Goal: Task Accomplishment & Management: Manage account settings

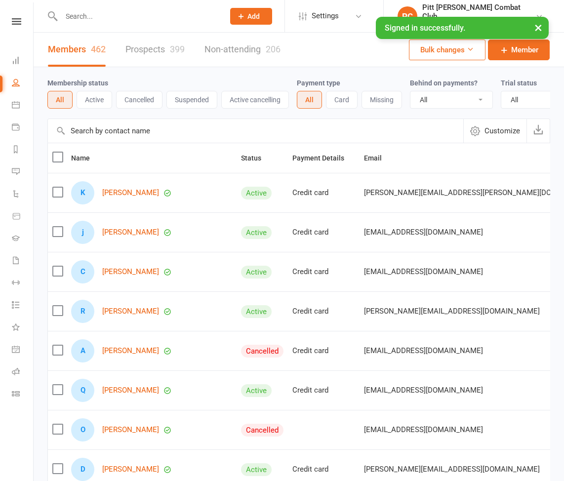
select select "100"
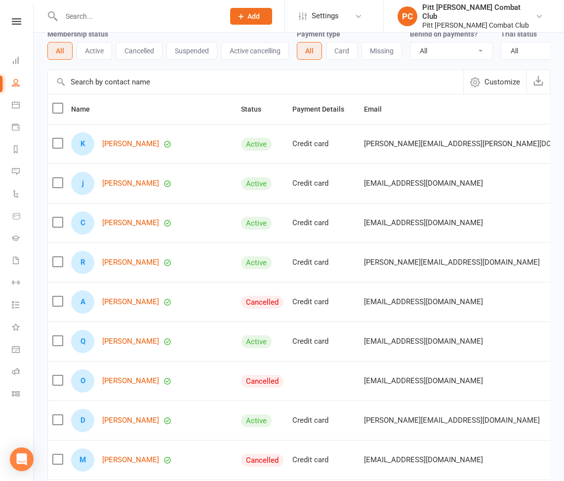
scroll to position [50, 0]
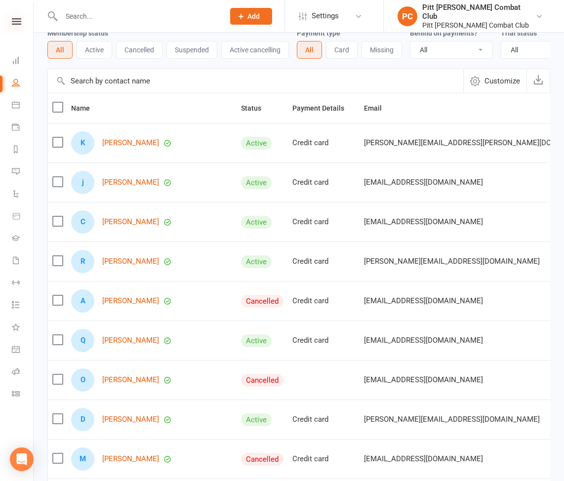
click at [17, 21] on icon at bounding box center [16, 21] width 9 height 6
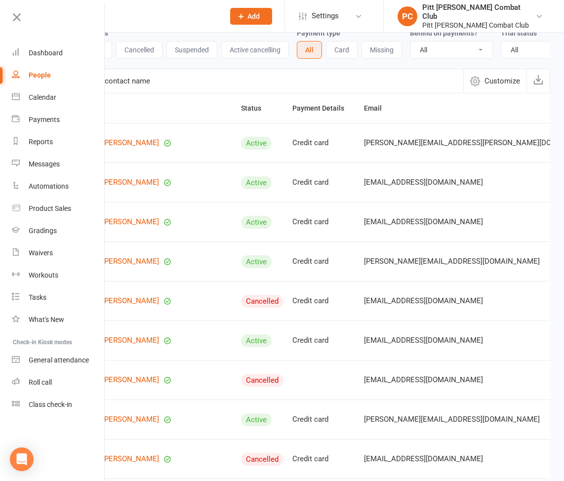
click at [131, 16] on input "text" at bounding box center [137, 16] width 159 height 14
click at [17, 13] on icon at bounding box center [17, 17] width 14 height 14
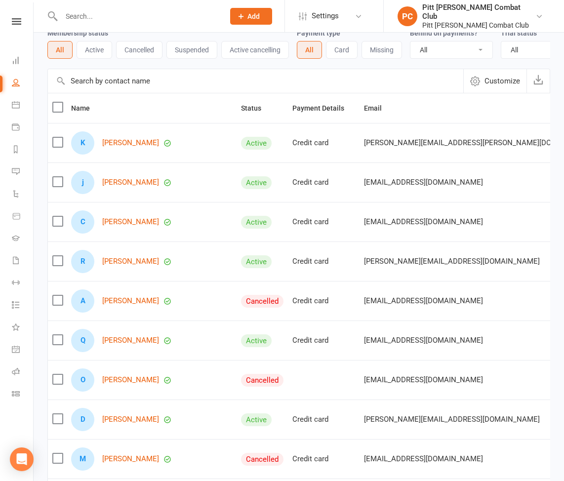
click at [123, 13] on input "text" at bounding box center [137, 16] width 159 height 14
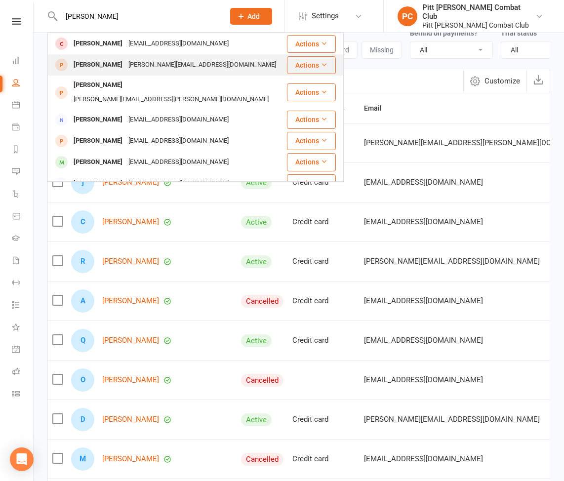
type input "[PERSON_NAME]"
click at [126, 64] on div "[PERSON_NAME][EMAIL_ADDRESS][DOMAIN_NAME]" at bounding box center [203, 65] width 154 height 14
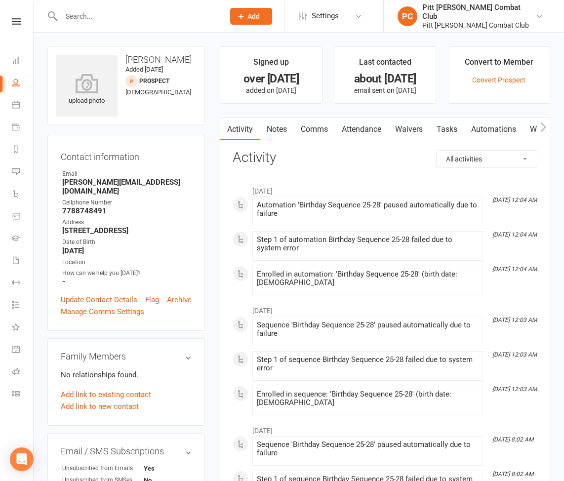
click at [111, 15] on input "text" at bounding box center [137, 16] width 159 height 14
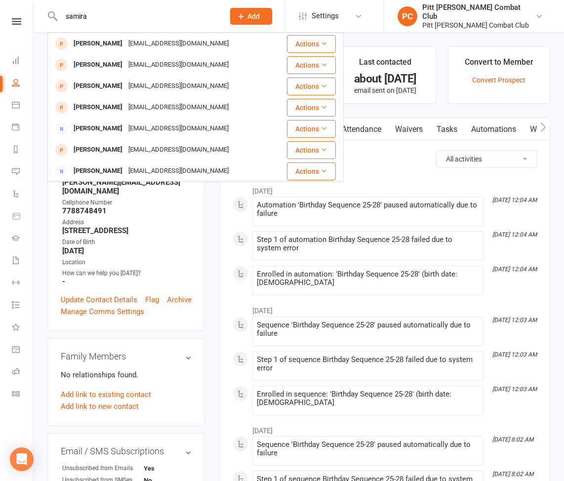
click at [126, 26] on div "[PERSON_NAME] Teimoori [EMAIL_ADDRESS][PERSON_NAME][DOMAIN_NAME] Actions [PERSO…" at bounding box center [132, 16] width 170 height 32
drag, startPoint x: 126, startPoint y: 26, endPoint x: 110, endPoint y: 26, distance: 15.8
click at [126, 26] on div "[PERSON_NAME] Teimoori [EMAIL_ADDRESS][PERSON_NAME][DOMAIN_NAME] Actions [PERSO…" at bounding box center [132, 16] width 170 height 32
click at [108, 26] on div "[PERSON_NAME] Teimoori [EMAIL_ADDRESS][PERSON_NAME][DOMAIN_NAME] Actions [PERSO…" at bounding box center [132, 16] width 170 height 32
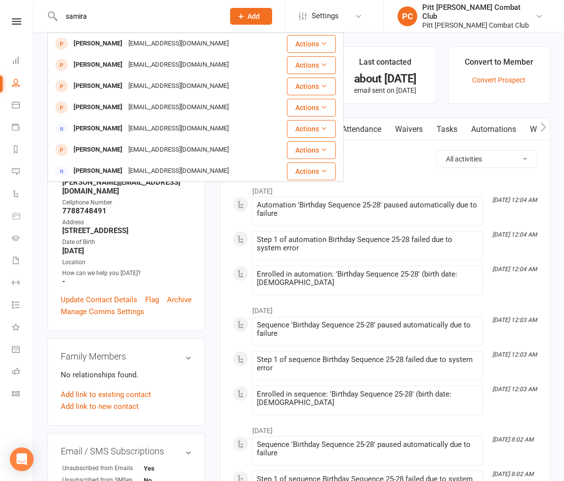
drag, startPoint x: 92, startPoint y: 16, endPoint x: 57, endPoint y: 15, distance: 35.6
click at [57, 15] on div "[PERSON_NAME] Teimoori [EMAIL_ADDRESS][PERSON_NAME][DOMAIN_NAME] Actions [PERSO…" at bounding box center [132, 16] width 170 height 32
type input "ayad"
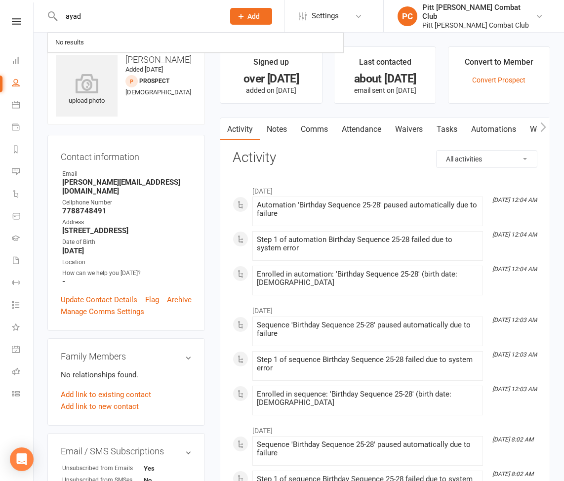
drag, startPoint x: 90, startPoint y: 16, endPoint x: 60, endPoint y: 15, distance: 30.6
click at [59, 16] on input "ayad" at bounding box center [137, 16] width 159 height 14
click at [23, 60] on link "Dashboard" at bounding box center [23, 61] width 22 height 22
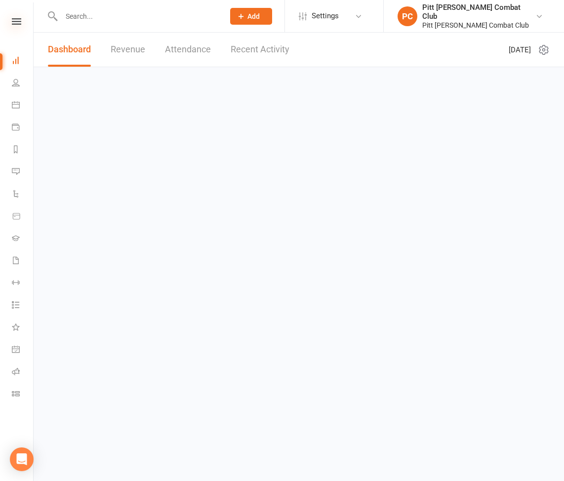
click at [18, 23] on icon at bounding box center [16, 21] width 9 height 6
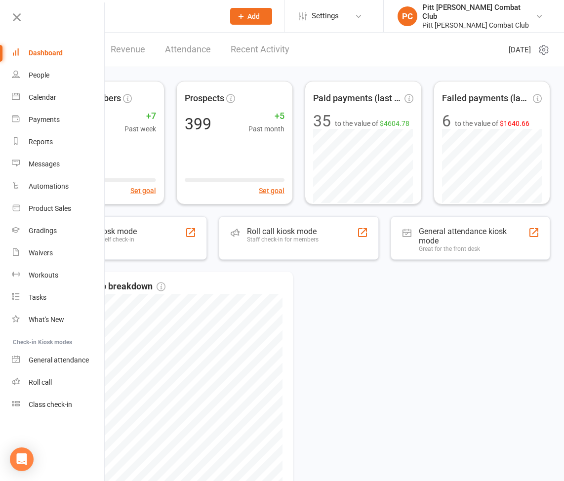
click at [50, 55] on div "Dashboard" at bounding box center [46, 53] width 34 height 8
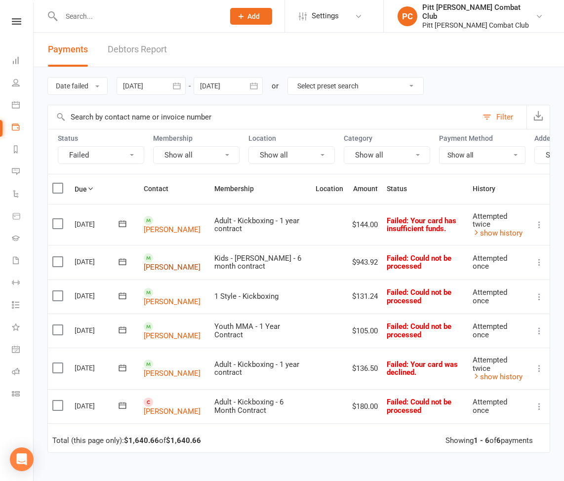
click at [161, 263] on link "[PERSON_NAME]" at bounding box center [172, 267] width 57 height 9
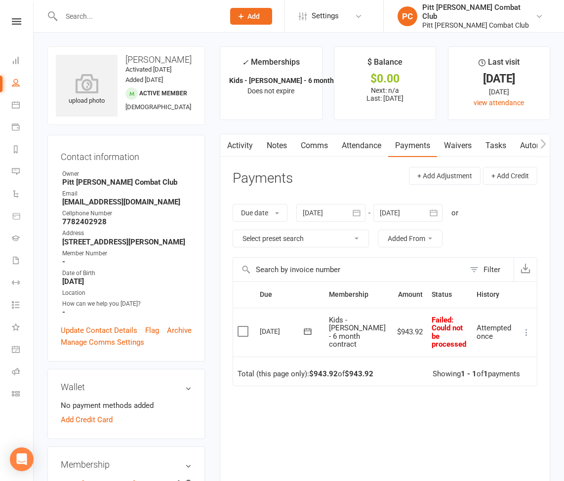
click at [244, 327] on label at bounding box center [244, 332] width 13 height 10
click at [244, 327] on input "checkbox" at bounding box center [241, 327] width 6 height 0
click at [492, 455] on button "Change status" at bounding box center [511, 458] width 78 height 21
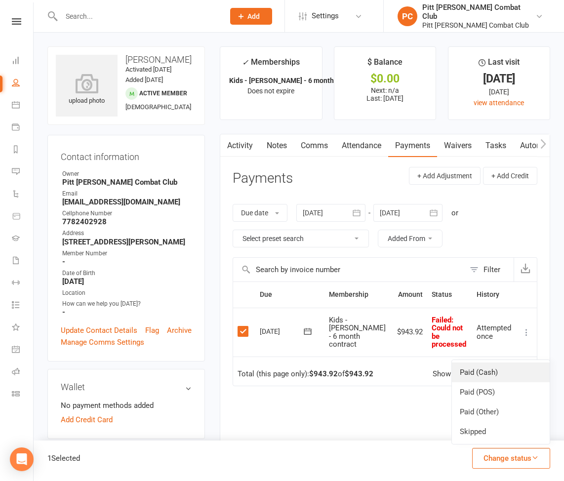
click at [486, 376] on link "Paid (Cash)" at bounding box center [501, 373] width 98 height 20
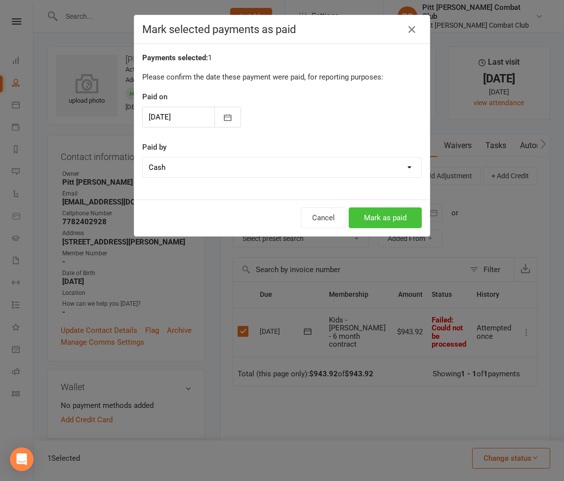
click at [375, 215] on button "Mark as paid" at bounding box center [385, 218] width 73 height 21
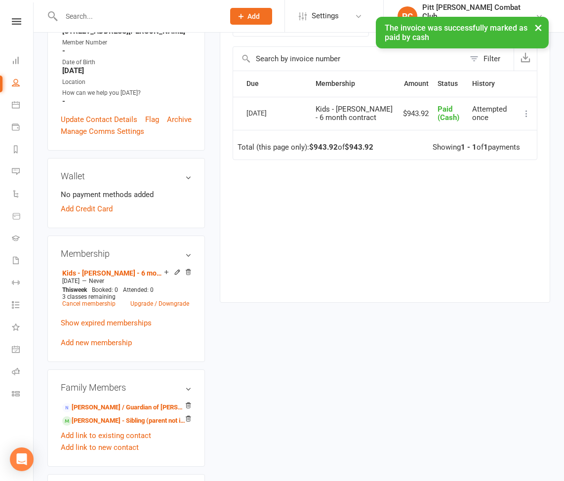
scroll to position [215, 0]
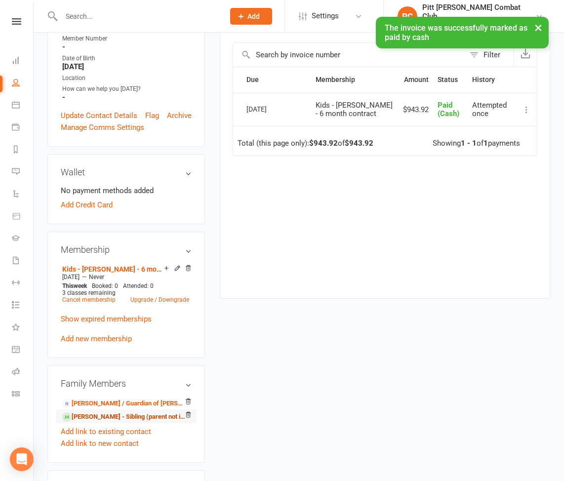
click at [85, 423] on link "[PERSON_NAME] - Sibling (parent not in system)" at bounding box center [124, 417] width 125 height 10
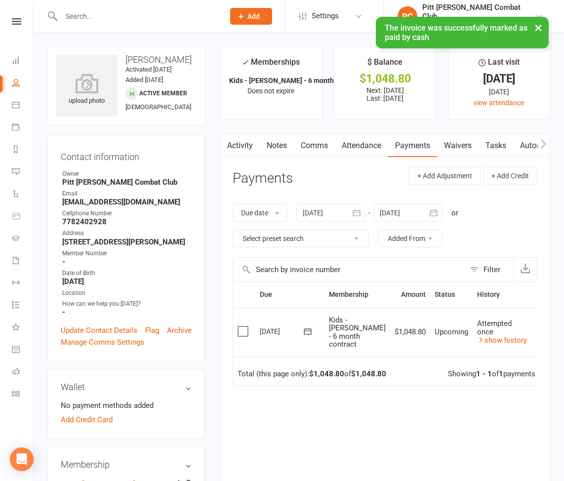
click at [242, 330] on label at bounding box center [244, 332] width 13 height 10
click at [242, 327] on input "checkbox" at bounding box center [241, 327] width 6 height 0
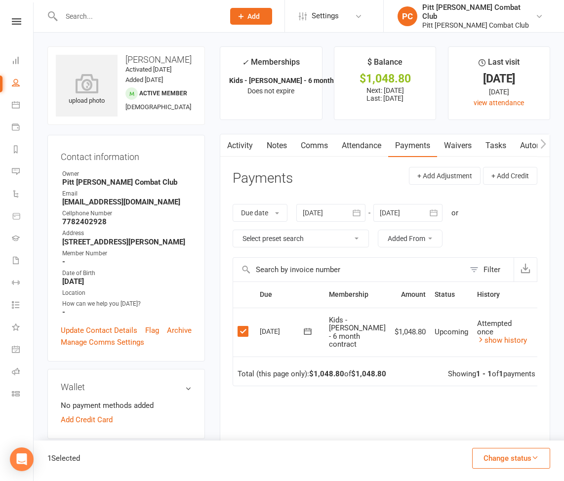
click at [511, 458] on button "Change status" at bounding box center [511, 458] width 78 height 21
click at [498, 396] on link "Paid (POS)" at bounding box center [501, 393] width 98 height 20
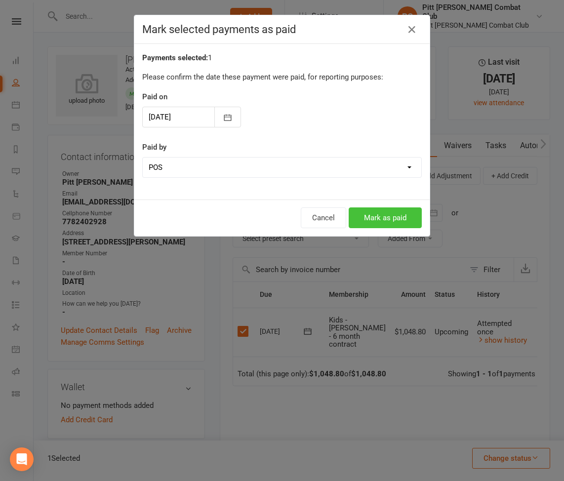
click at [384, 224] on button "Mark as paid" at bounding box center [385, 218] width 73 height 21
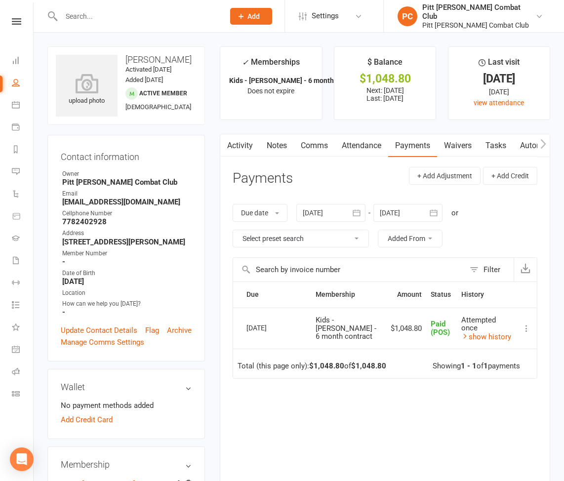
click at [108, 12] on input "text" at bounding box center [137, 16] width 159 height 14
type input "sadik"
click at [23, 20] on link at bounding box center [16, 21] width 35 height 6
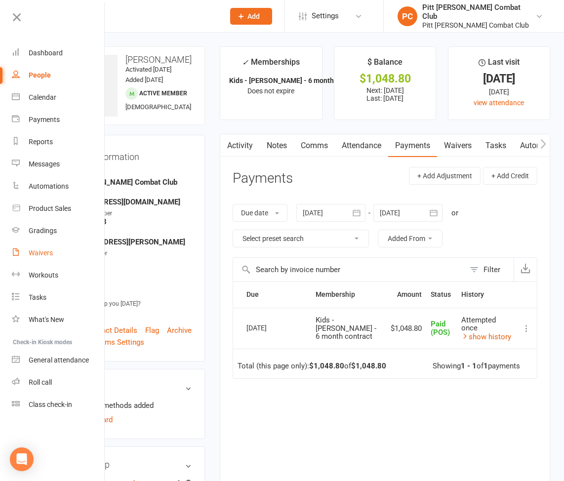
click at [44, 245] on link "Waivers" at bounding box center [58, 253] width 93 height 22
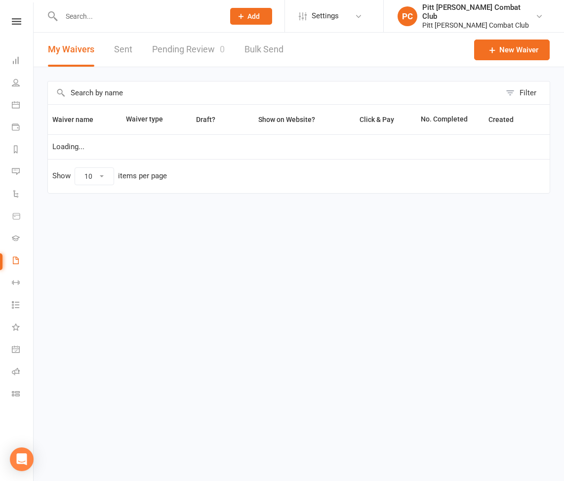
select select "50"
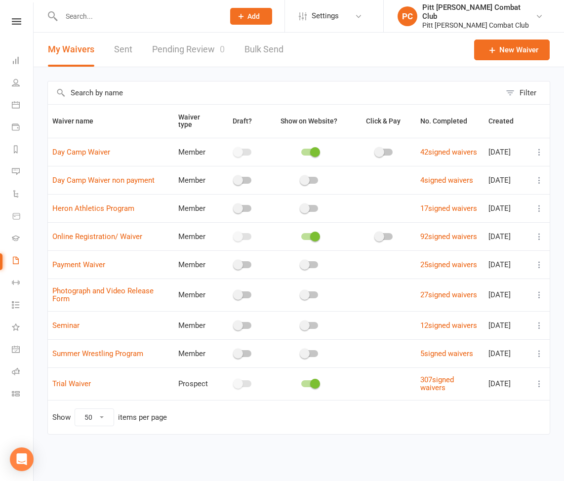
click at [540, 212] on icon at bounding box center [540, 209] width 10 height 10
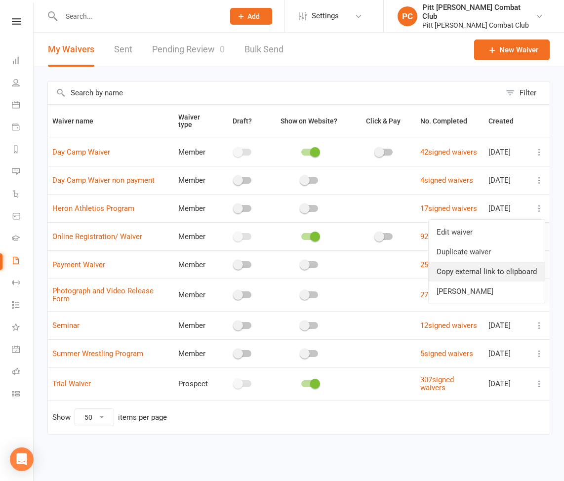
click at [465, 275] on link "Copy external link to clipboard" at bounding box center [487, 272] width 116 height 20
